Goal: Information Seeking & Learning: Compare options

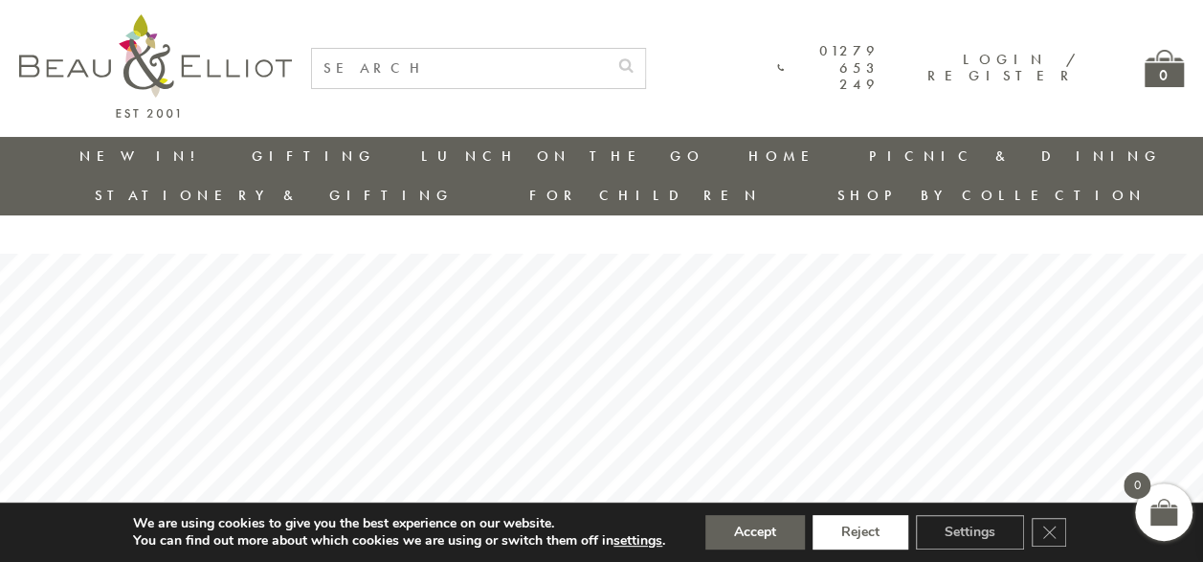
click at [864, 545] on button "Reject" at bounding box center [861, 532] width 96 height 34
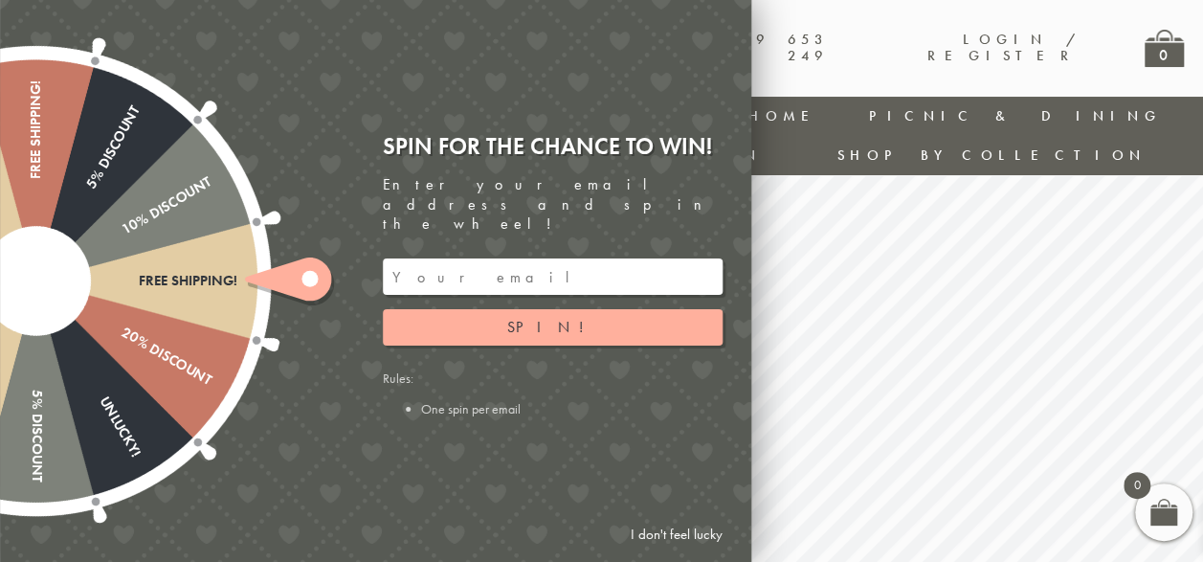
scroll to position [56, 0]
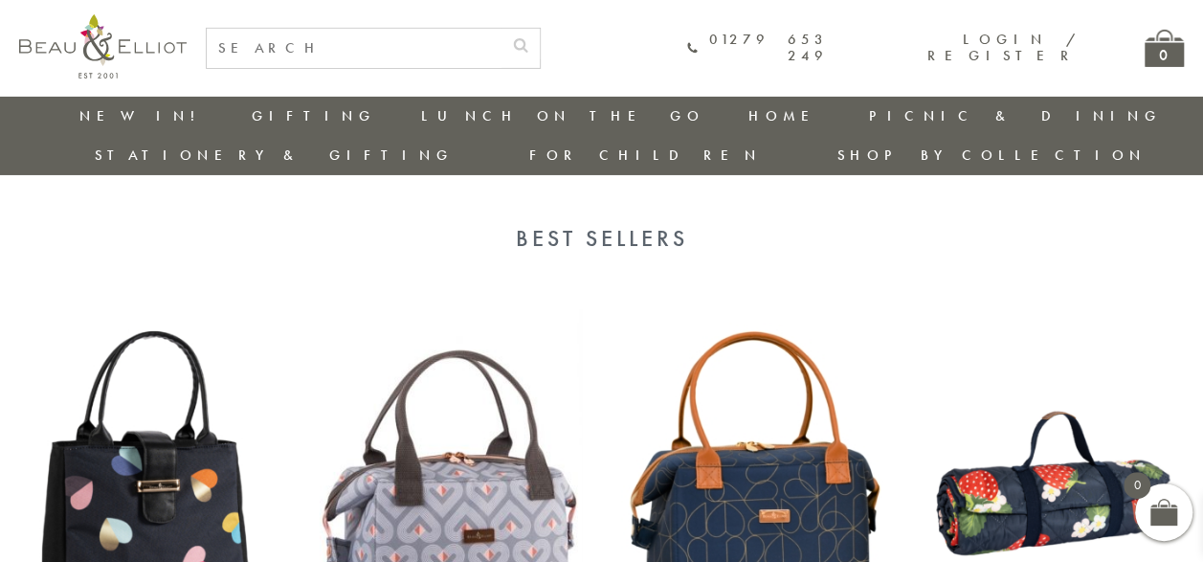
scroll to position [2889, 0]
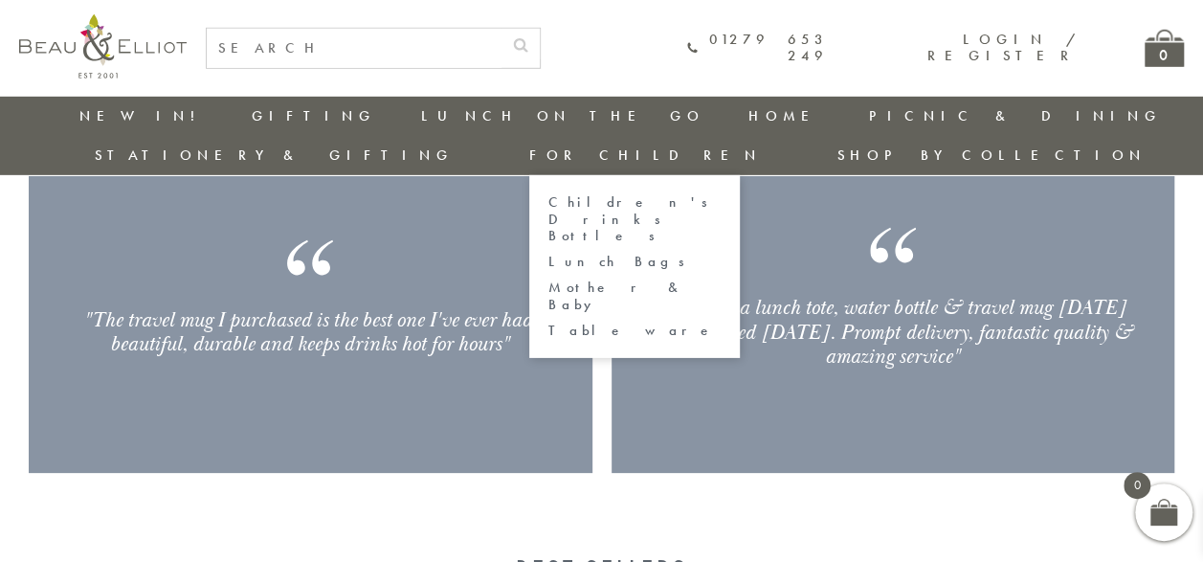
click at [721, 254] on link "Lunch Bags" at bounding box center [634, 262] width 172 height 16
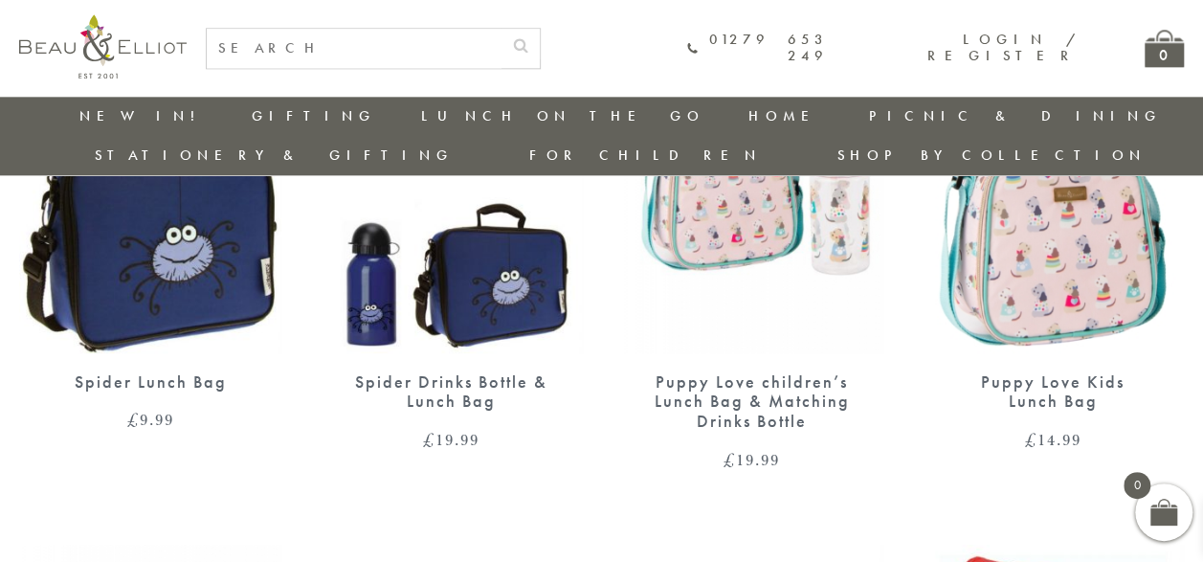
scroll to position [917, 0]
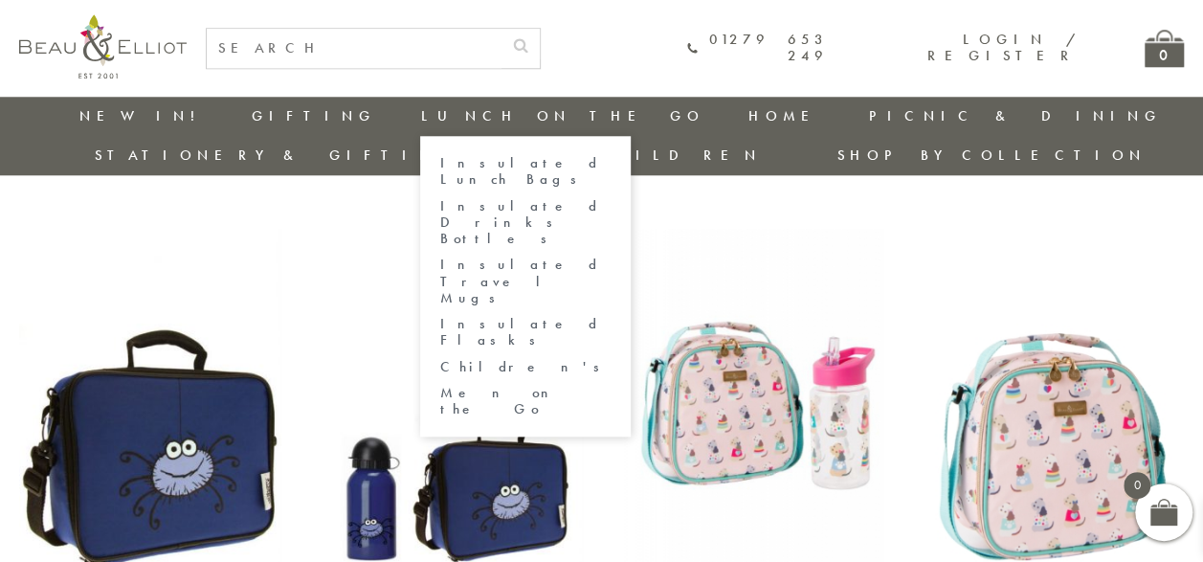
click at [439, 163] on link "Insulated Lunch Bags" at bounding box center [525, 172] width 172 height 34
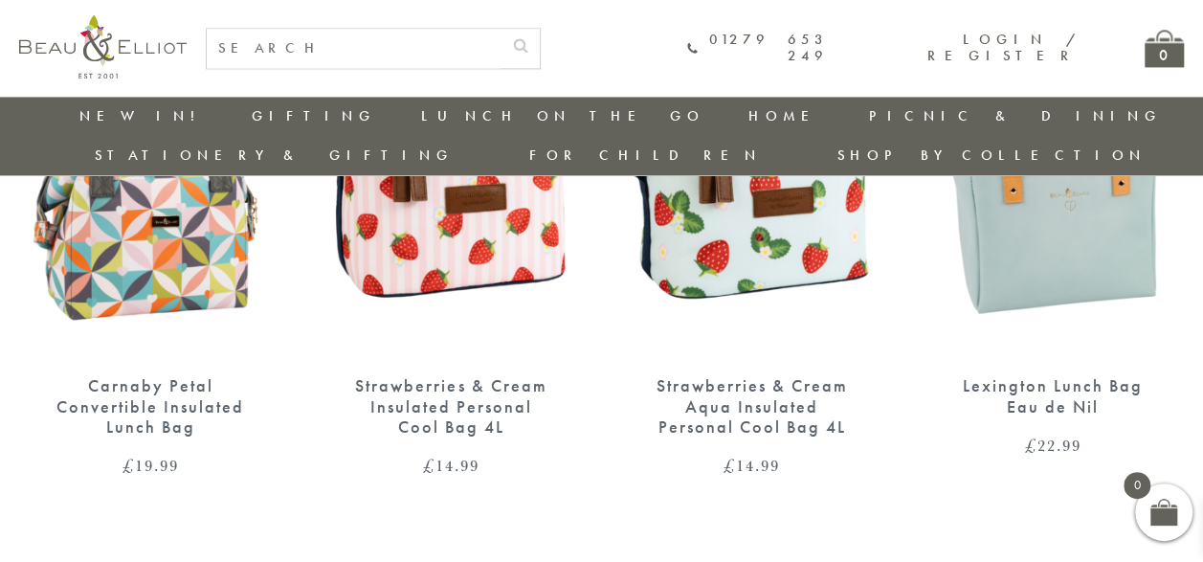
scroll to position [1300, 0]
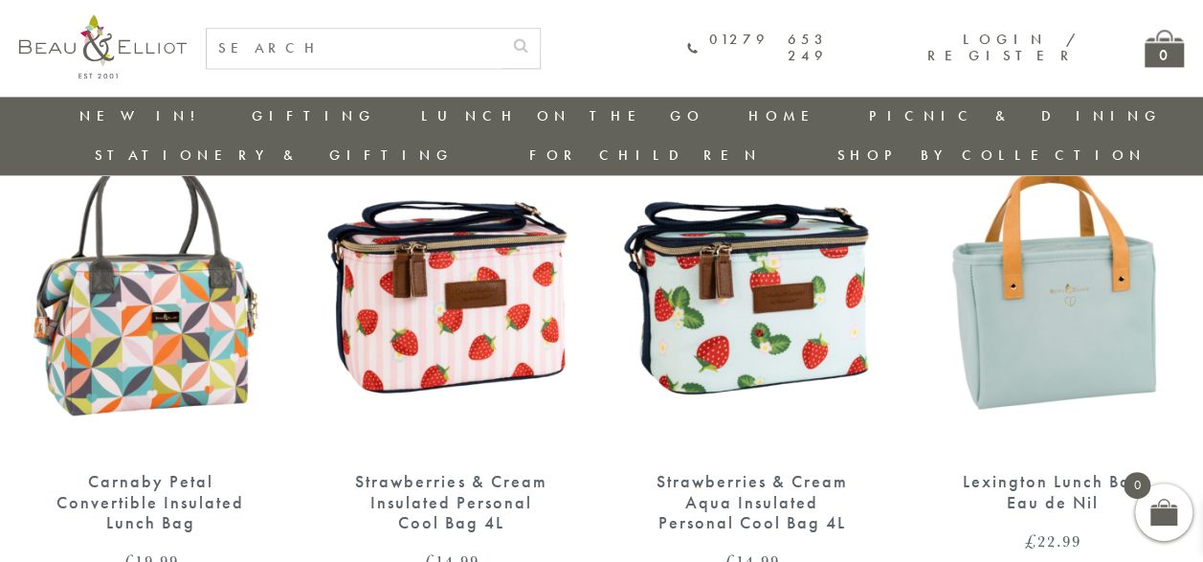
click at [1124, 300] on img at bounding box center [1053, 284] width 262 height 339
click at [486, 268] on img at bounding box center [451, 284] width 262 height 339
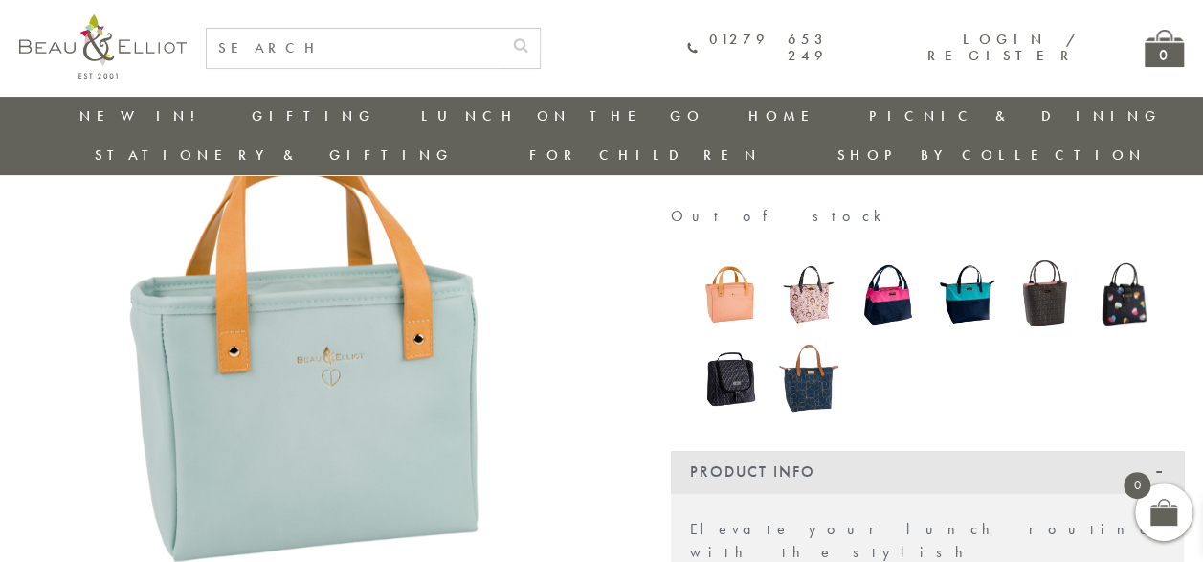
scroll to position [151, 0]
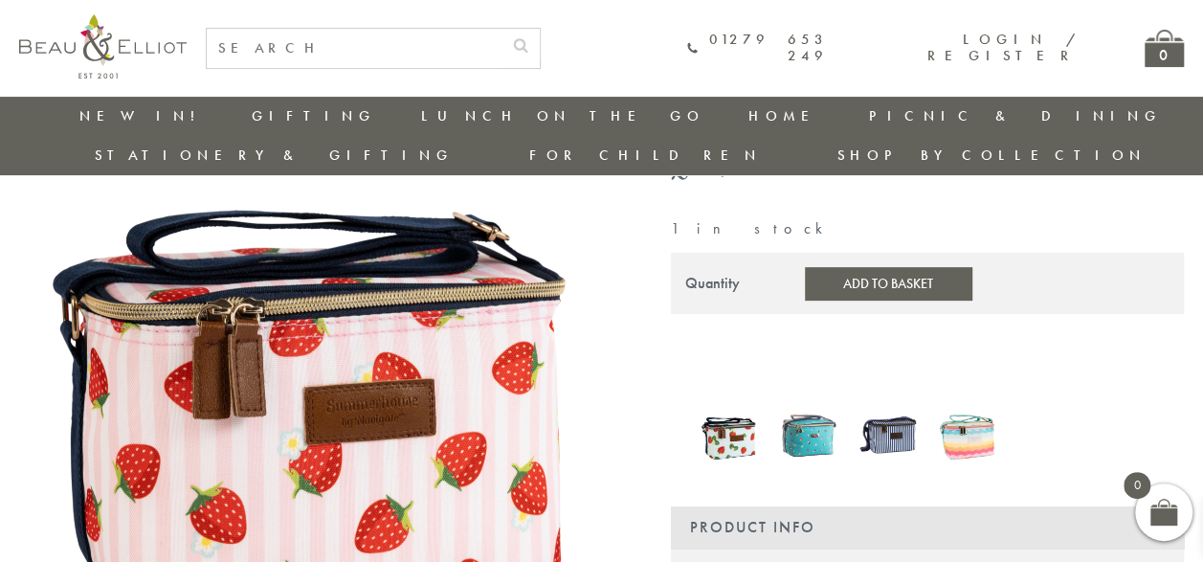
scroll to position [247, 0]
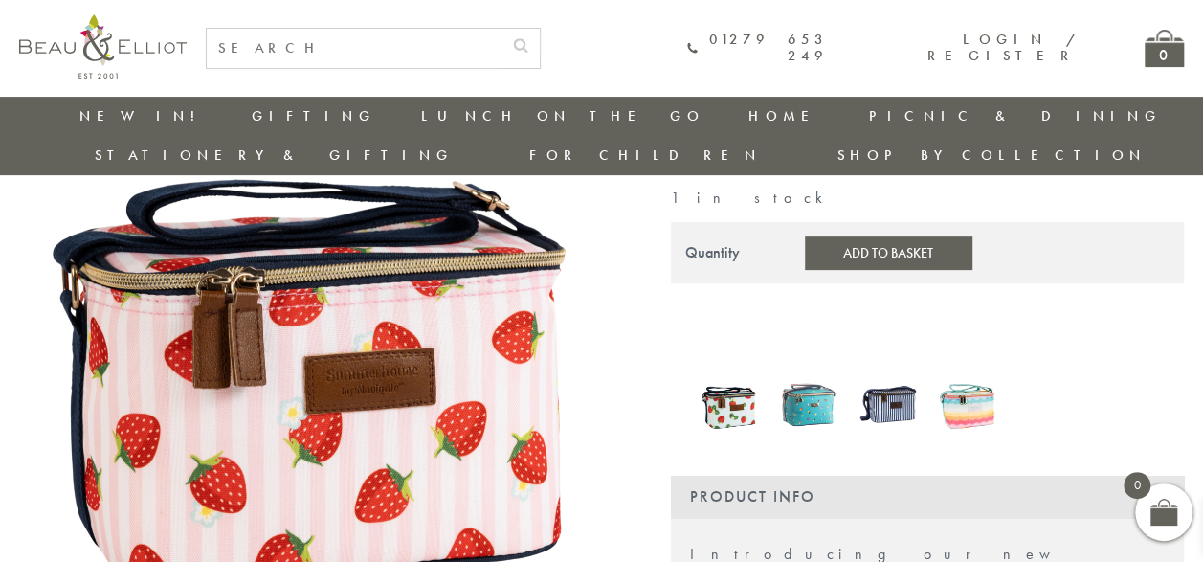
click at [802, 366] on img at bounding box center [809, 405] width 60 height 78
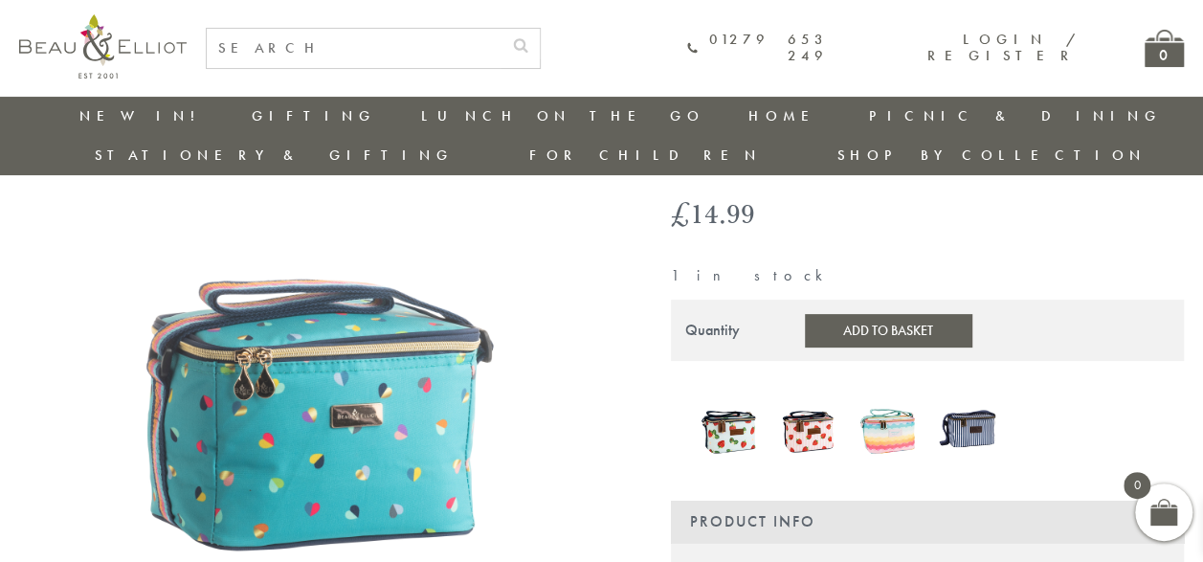
scroll to position [134, 0]
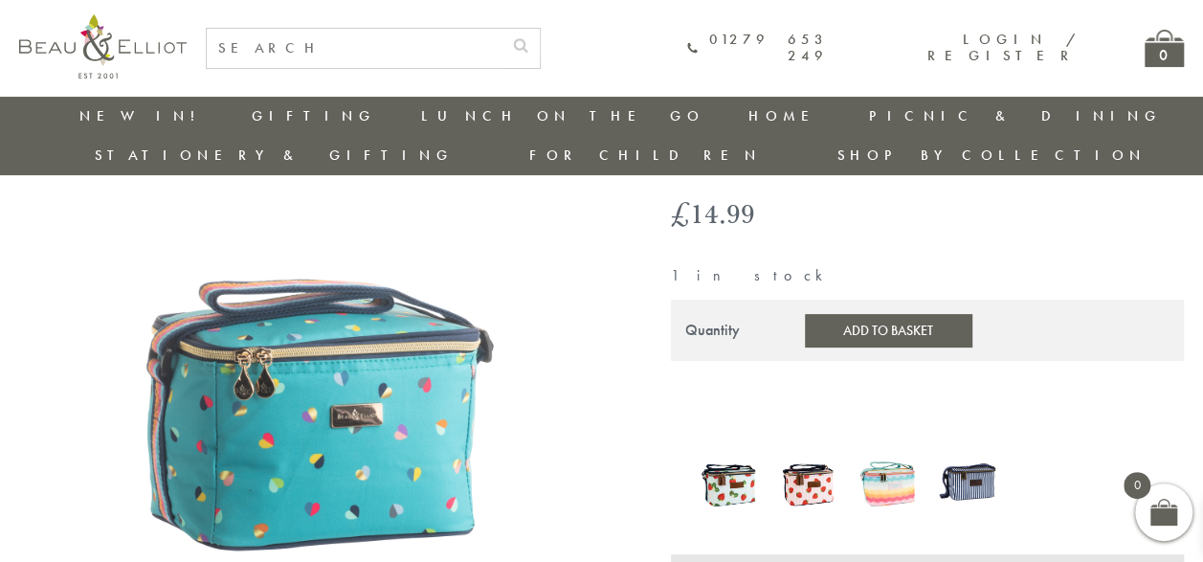
click at [928, 443] on div at bounding box center [967, 484] width 79 height 82
click at [894, 445] on img at bounding box center [888, 482] width 60 height 74
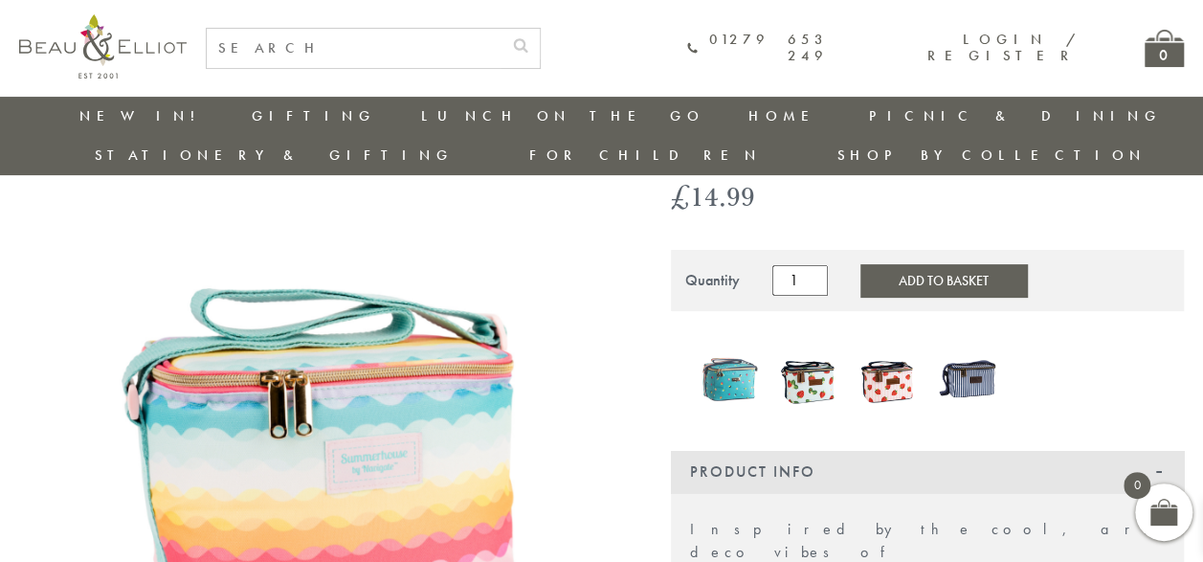
scroll to position [247, 0]
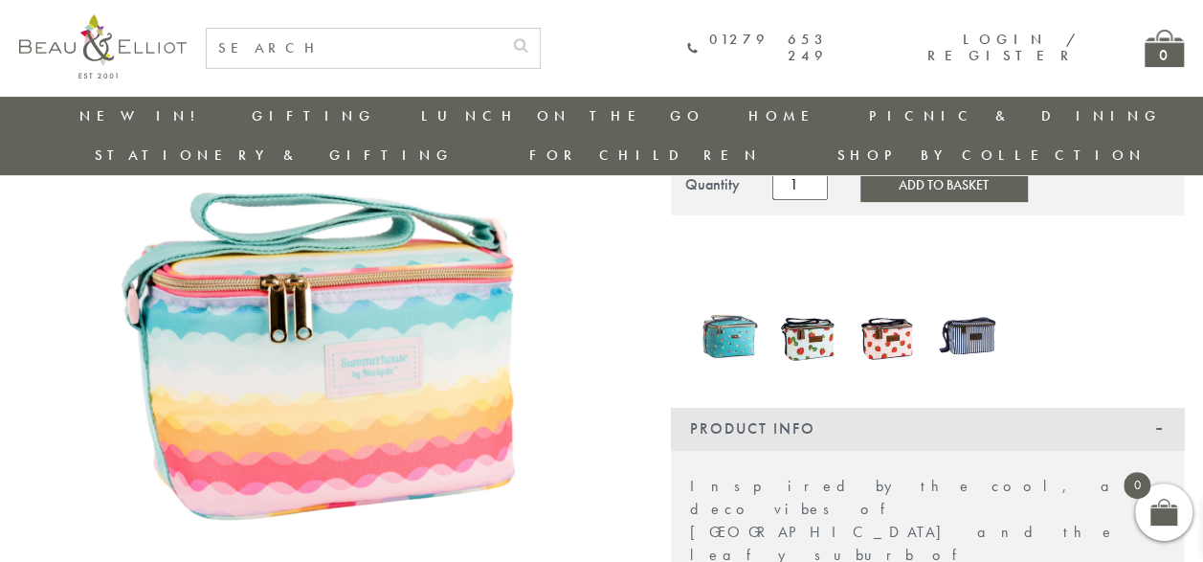
click at [969, 297] on img at bounding box center [967, 336] width 60 height 78
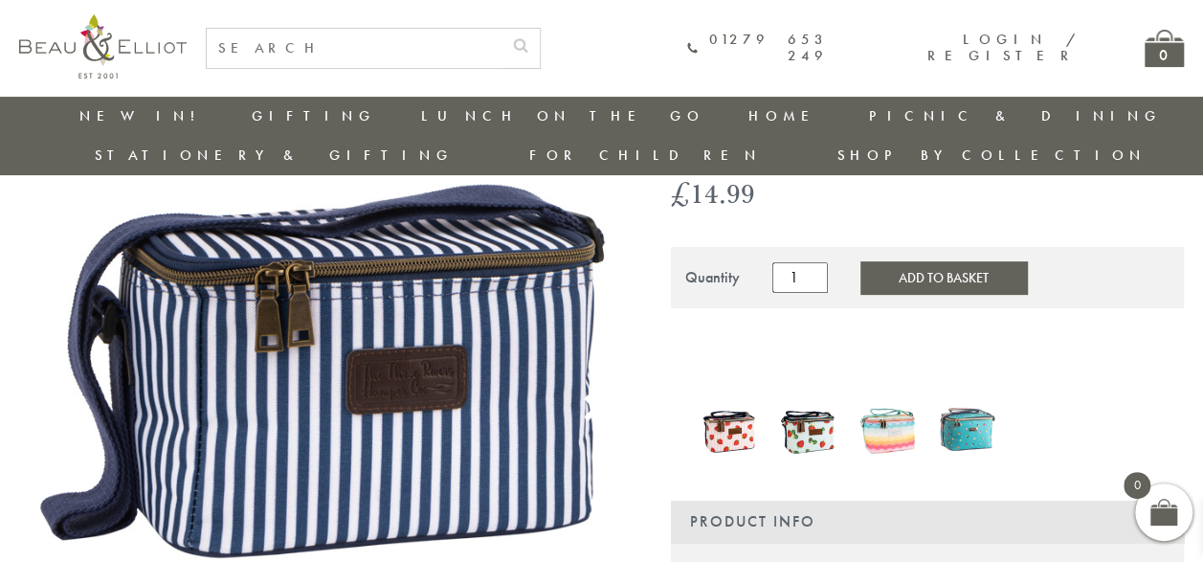
scroll to position [153, 0]
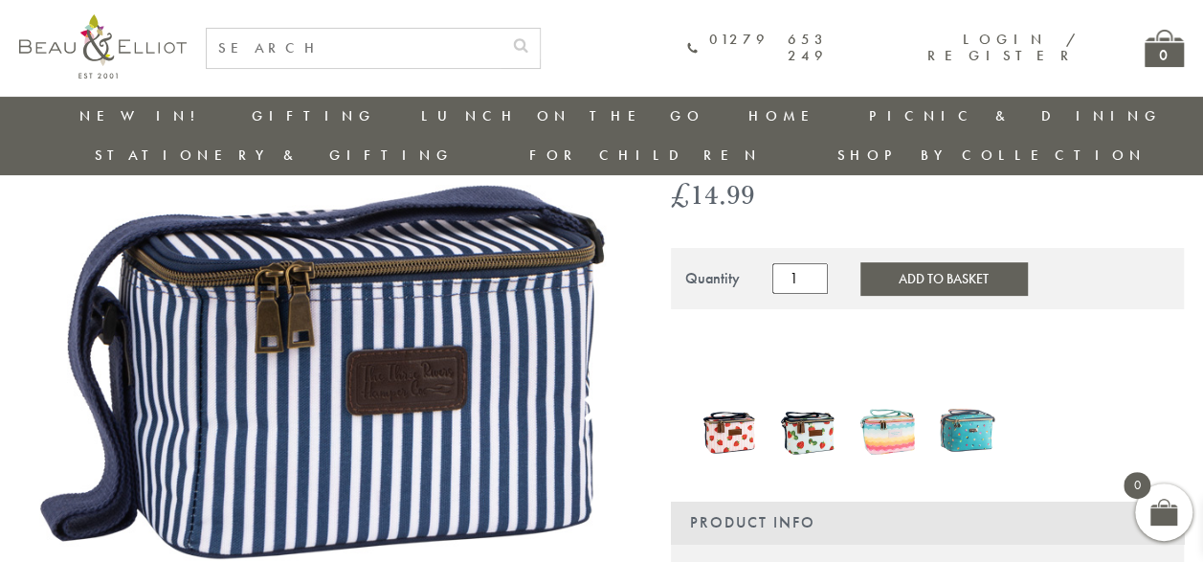
click at [732, 393] on img at bounding box center [730, 429] width 60 height 73
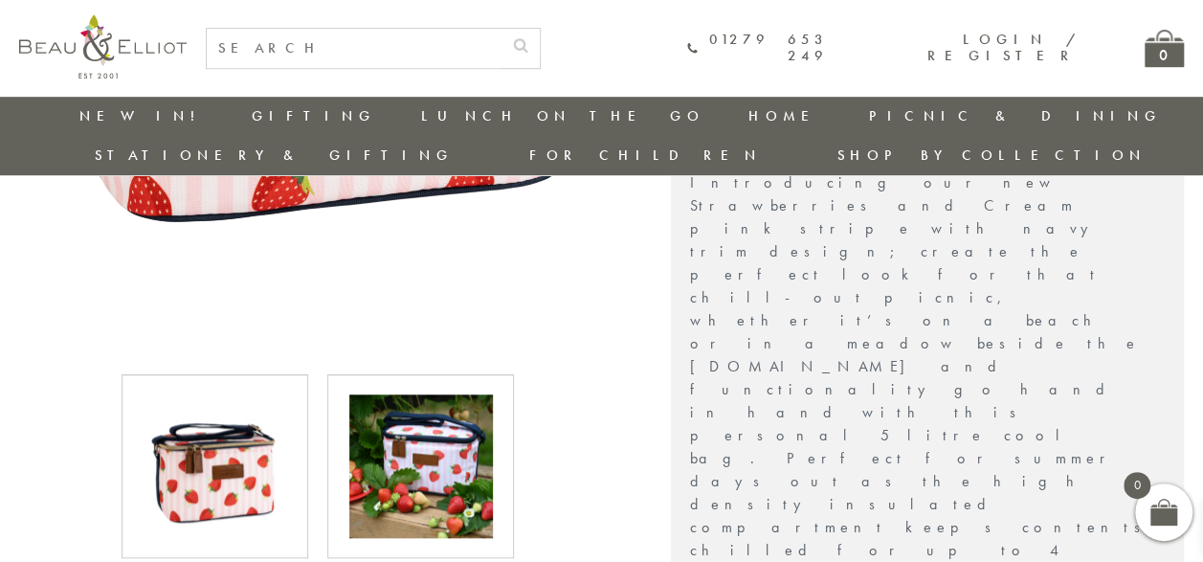
scroll to position [726, 0]
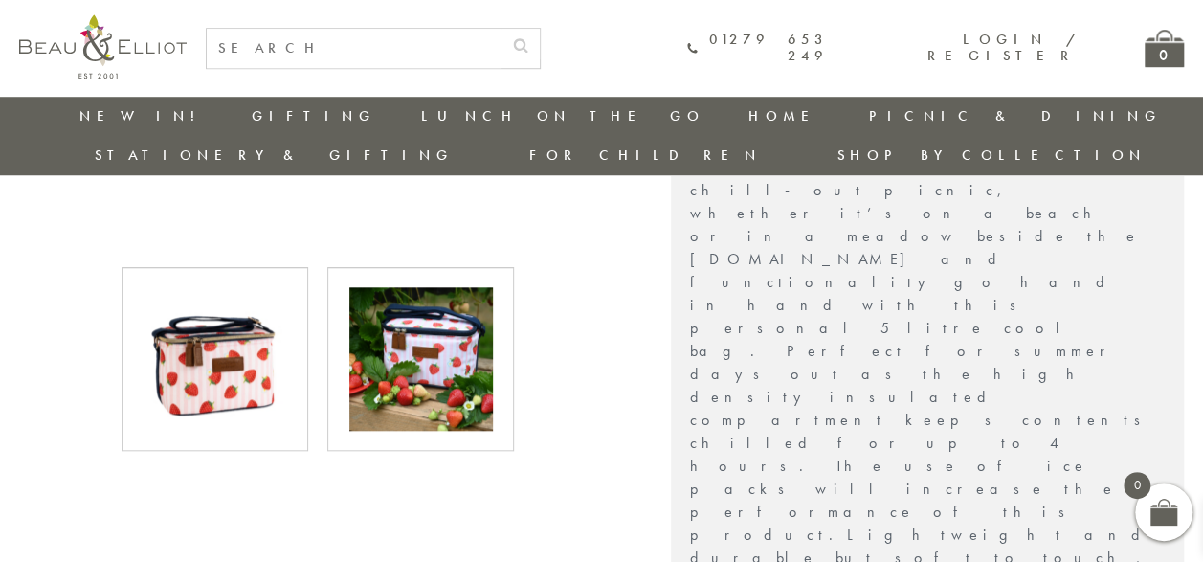
click at [422, 332] on img at bounding box center [421, 359] width 144 height 144
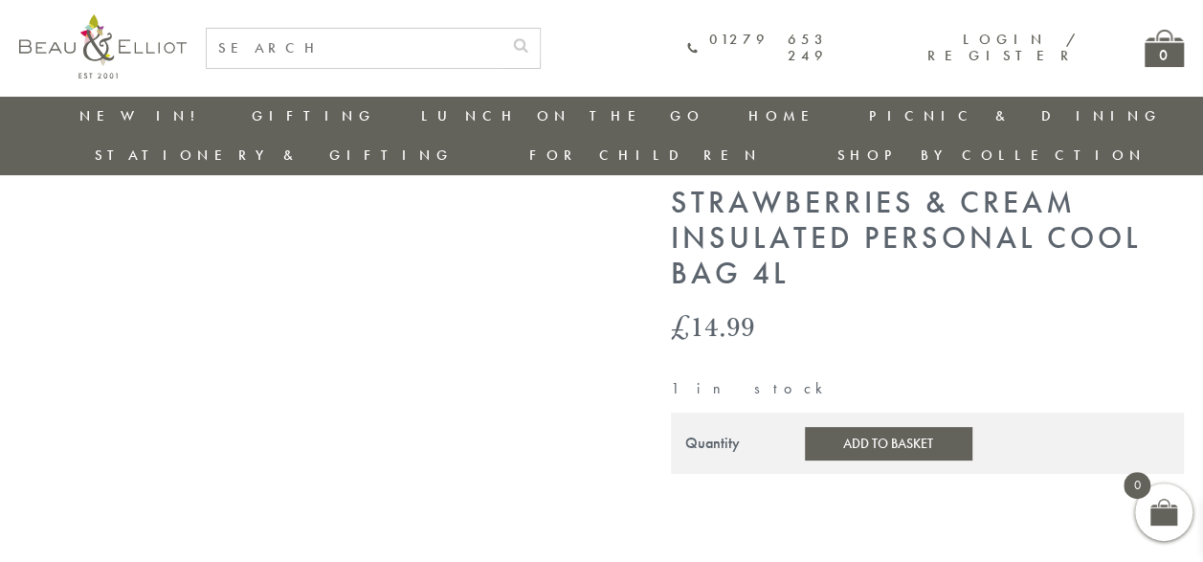
scroll to position [56, 0]
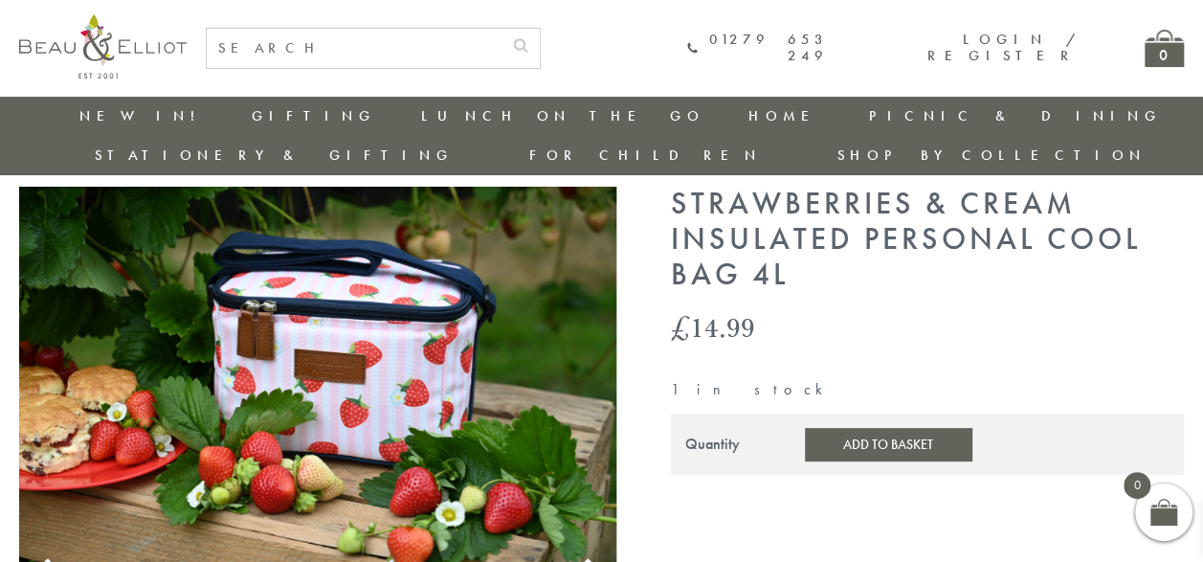
click at [595, 558] on use at bounding box center [592, 571] width 16 height 26
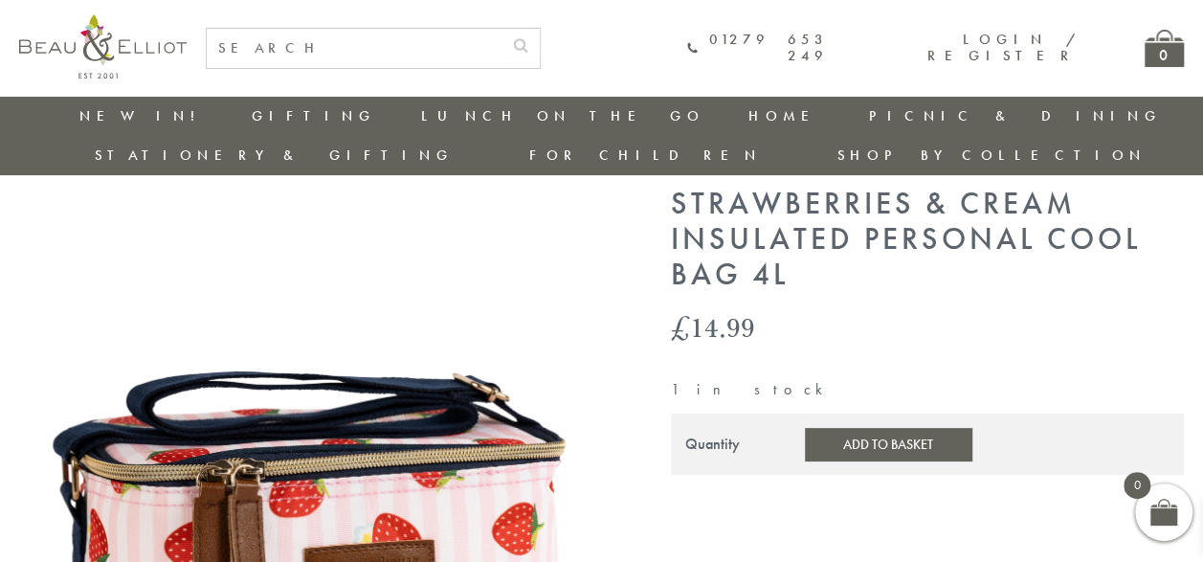
click at [595, 558] on use at bounding box center [592, 571] width 16 height 26
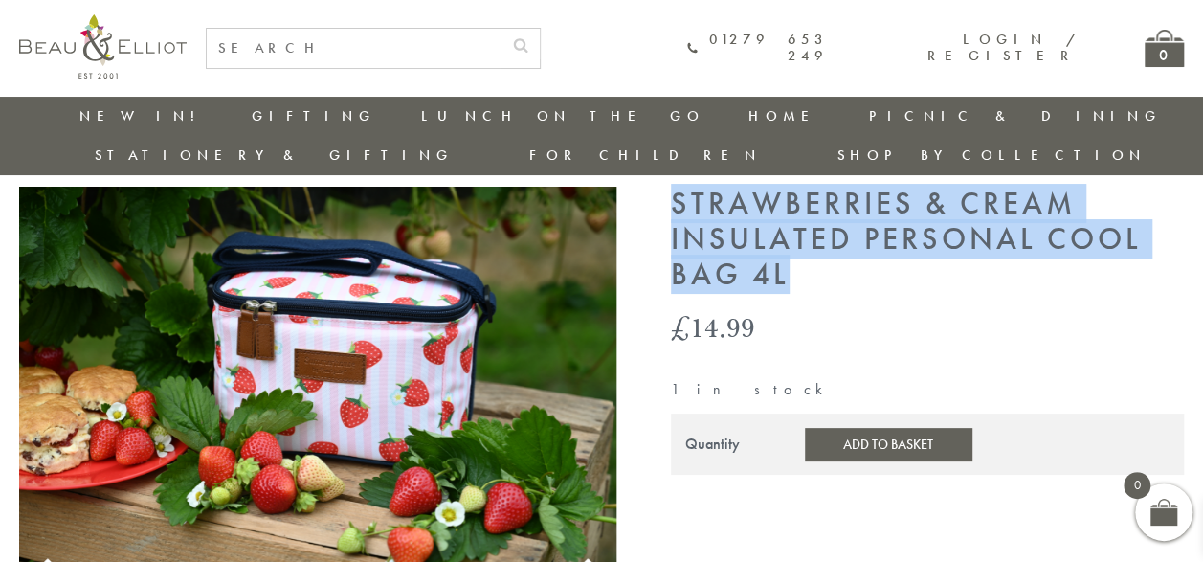
drag, startPoint x: 675, startPoint y: 166, endPoint x: 1149, endPoint y: 231, distance: 478.3
click at [1149, 231] on h1 "Strawberries & Cream Insulated Personal Cool Bag 4L" at bounding box center [927, 239] width 513 height 105
copy h1 "Strawberries & Cream Insulated Personal Cool Bag 4L"
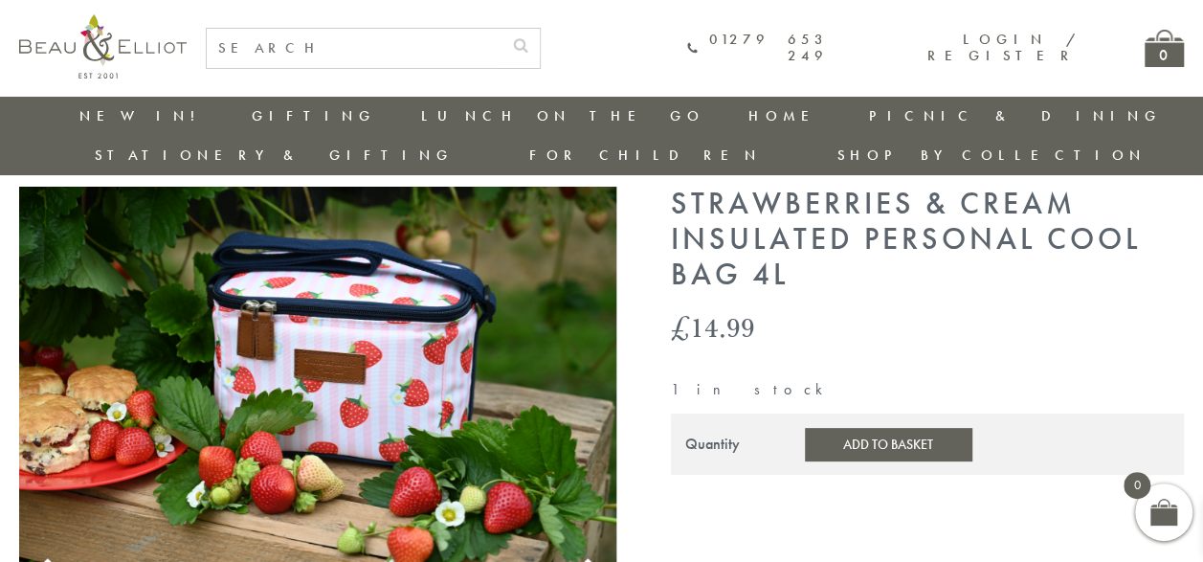
click at [864, 312] on div "£ 14.99" at bounding box center [927, 327] width 513 height 31
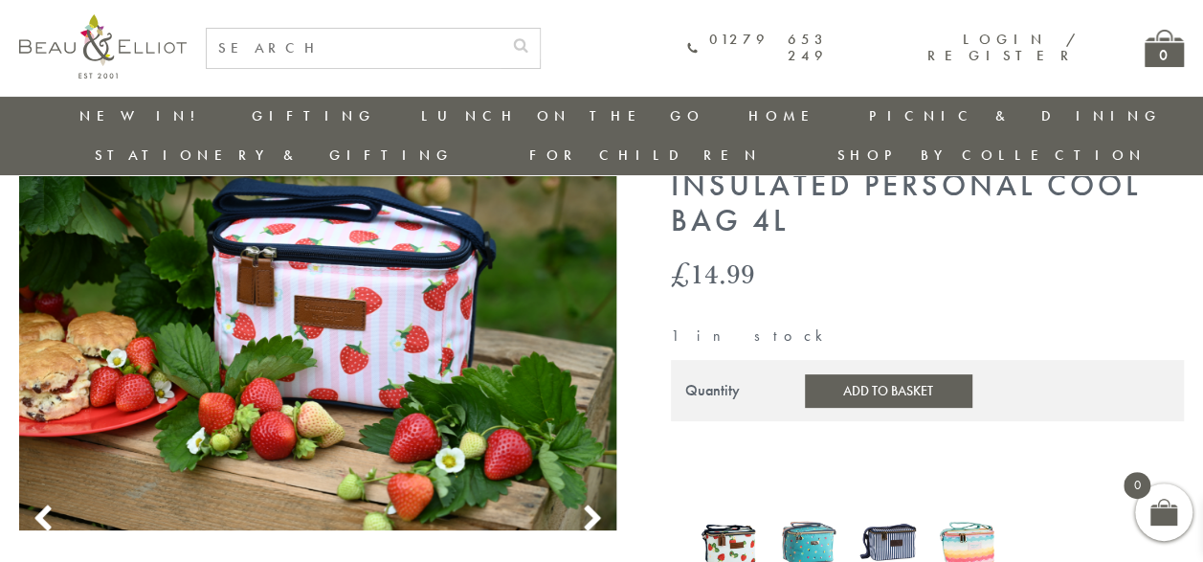
scroll to position [151, 0]
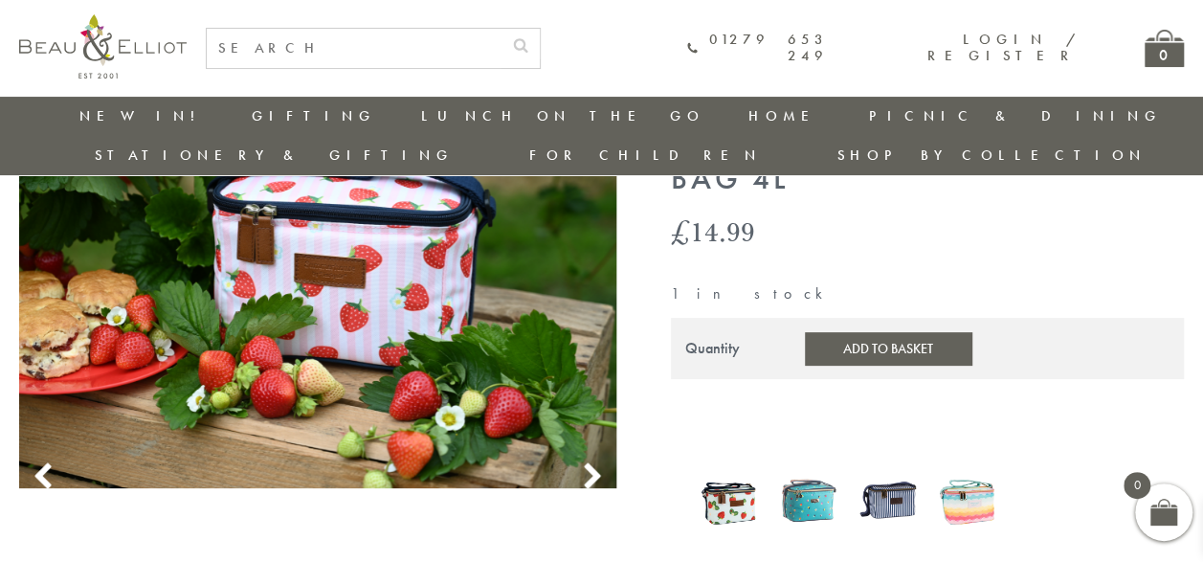
click at [739, 463] on img at bounding box center [730, 500] width 60 height 75
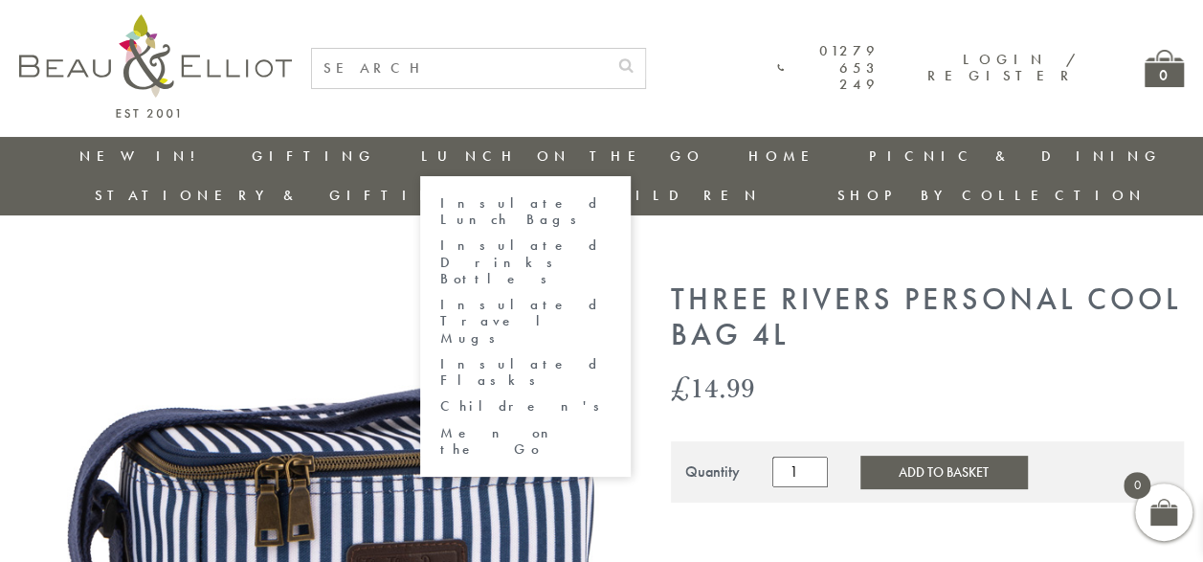
click at [439, 203] on link "Insulated Lunch Bags" at bounding box center [525, 212] width 172 height 34
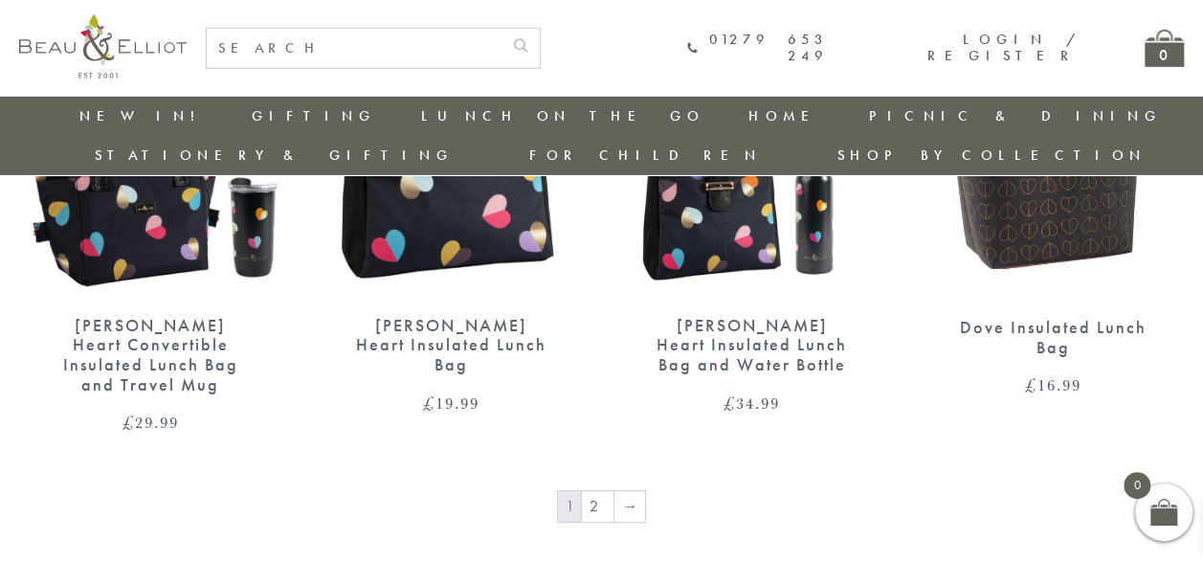
scroll to position [2927, 0]
